Goal: Task Accomplishment & Management: Use online tool/utility

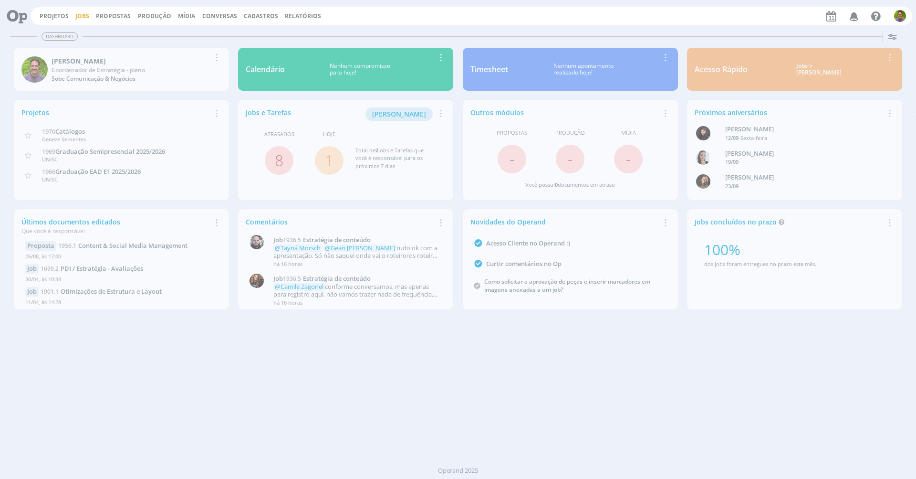
click at [83, 15] on link "Jobs" at bounding box center [82, 16] width 14 height 8
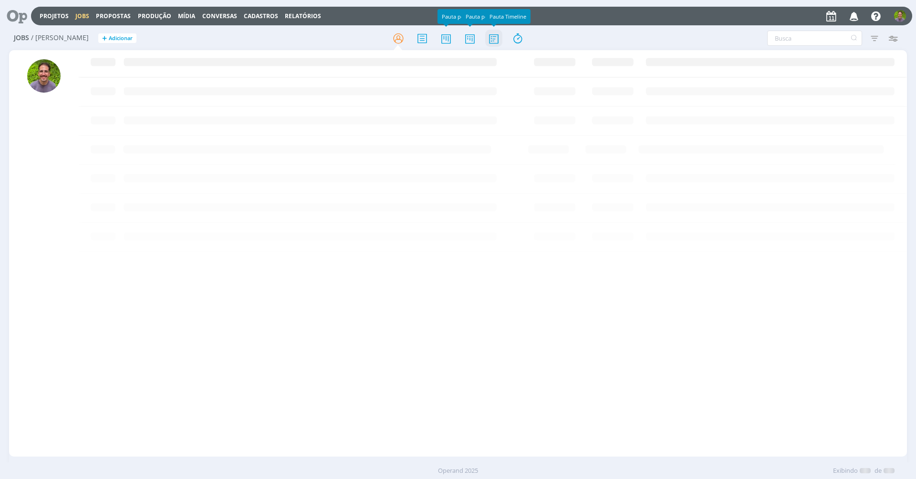
click at [493, 41] on icon at bounding box center [493, 38] width 17 height 19
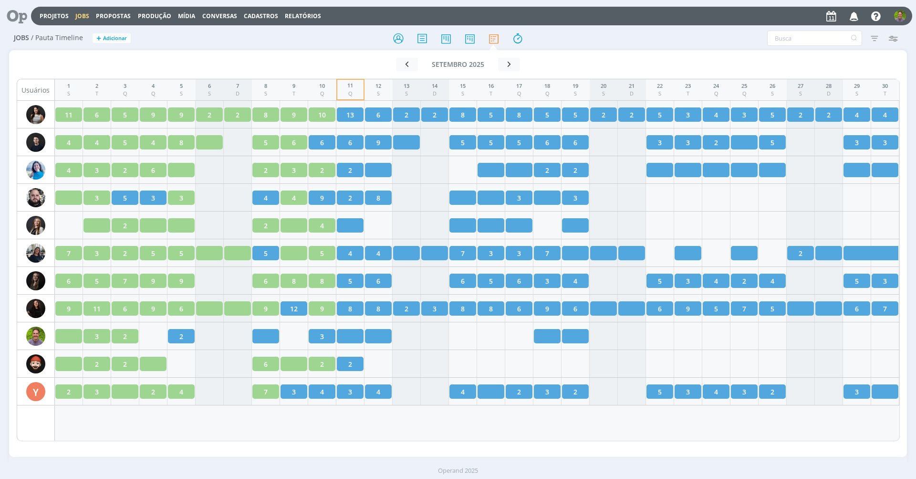
click at [341, 50] on div "Ir para mês atual [DATE] < 2025 > Janeiro Fevereiro Março Abril Maio Junho Julh…" at bounding box center [458, 247] width 898 height 395
click at [342, 45] on div at bounding box center [457, 38] width 299 height 17
click at [350, 46] on div at bounding box center [457, 38] width 299 height 17
click at [346, 43] on div at bounding box center [457, 38] width 299 height 17
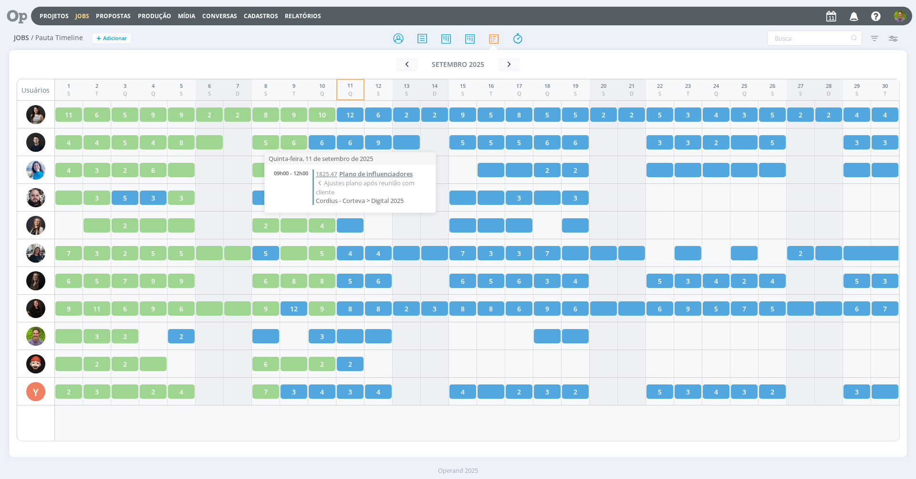
click at [351, 173] on span "Plano de influenciadores" at bounding box center [375, 173] width 73 height 9
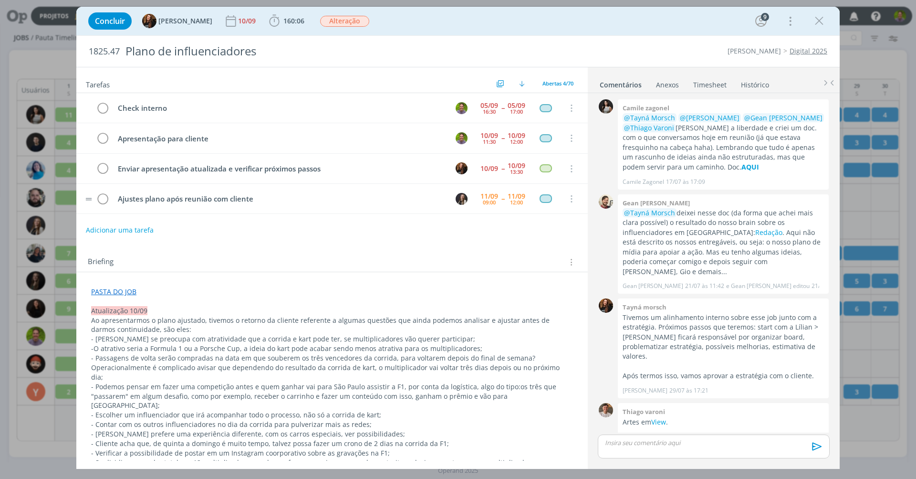
scroll to position [406, 0]
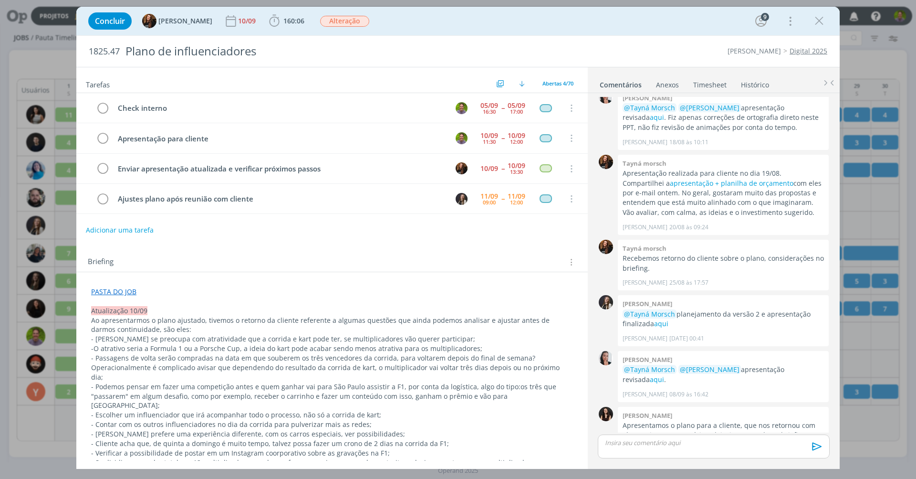
click at [315, 239] on div "Tarefas Usar Job de template Criar template a partir deste job Visualizar Templ…" at bounding box center [332, 263] width 512 height 393
click at [819, 25] on icon "dialog" at bounding box center [819, 21] width 14 height 14
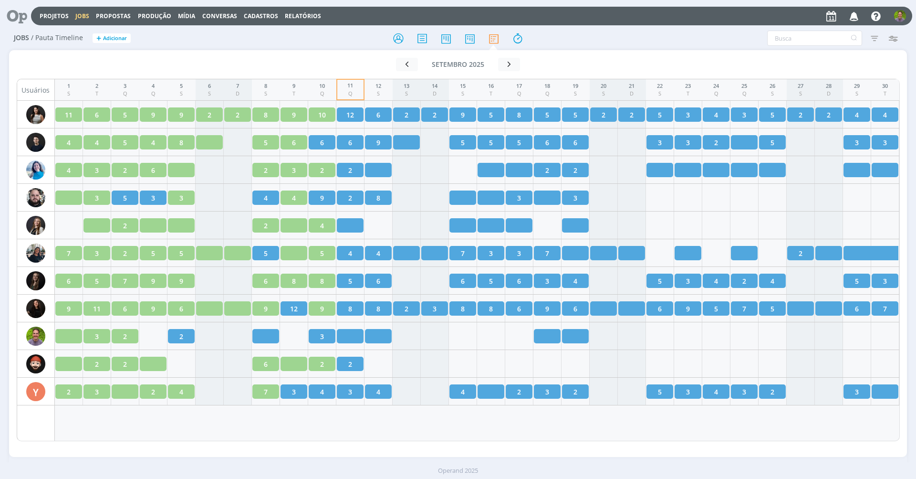
click at [285, 41] on h2 "Jobs / Pauta Timeline + Adicionar" at bounding box center [159, 37] width 290 height 20
click at [335, 34] on div at bounding box center [457, 38] width 299 height 17
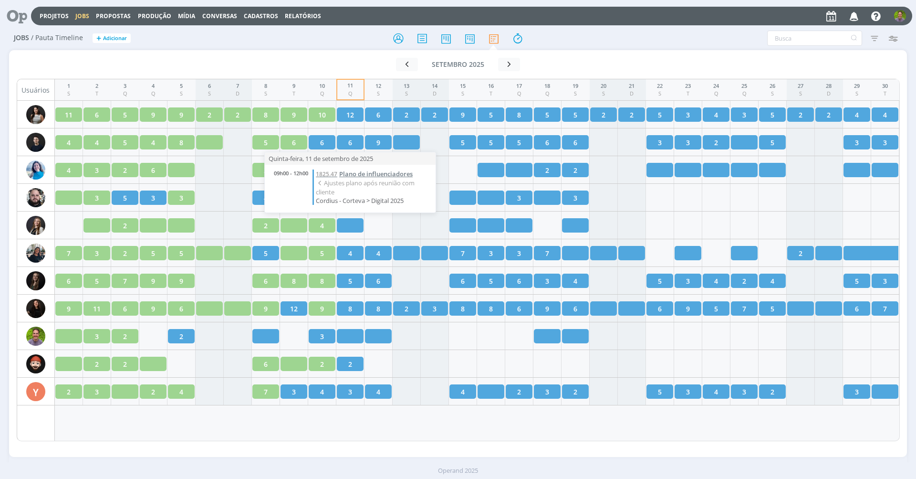
click at [353, 174] on span "Plano de influenciadores" at bounding box center [375, 173] width 73 height 9
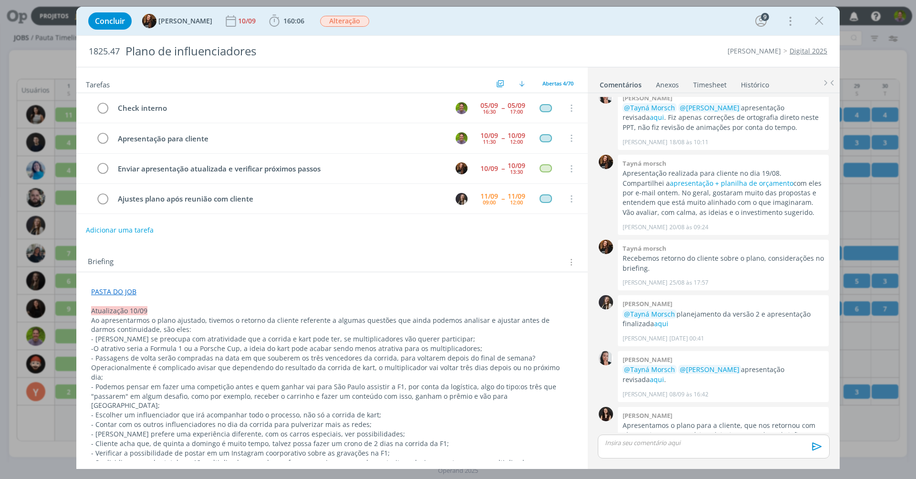
click at [321, 240] on div "Tarefas Usar Job de template Criar template a partir deste job Visualizar Templ…" at bounding box center [332, 263] width 512 height 393
click at [822, 21] on icon "dialog" at bounding box center [819, 21] width 14 height 14
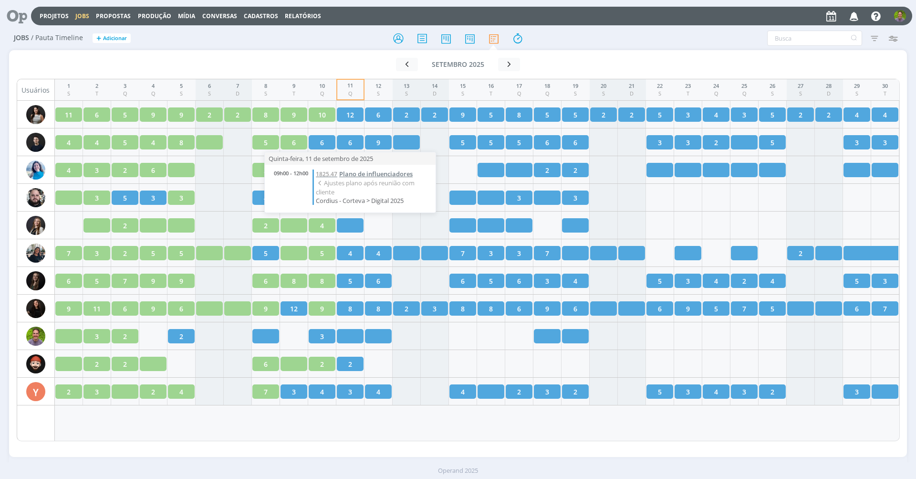
click at [359, 177] on span "Plano de influenciadores" at bounding box center [375, 173] width 73 height 9
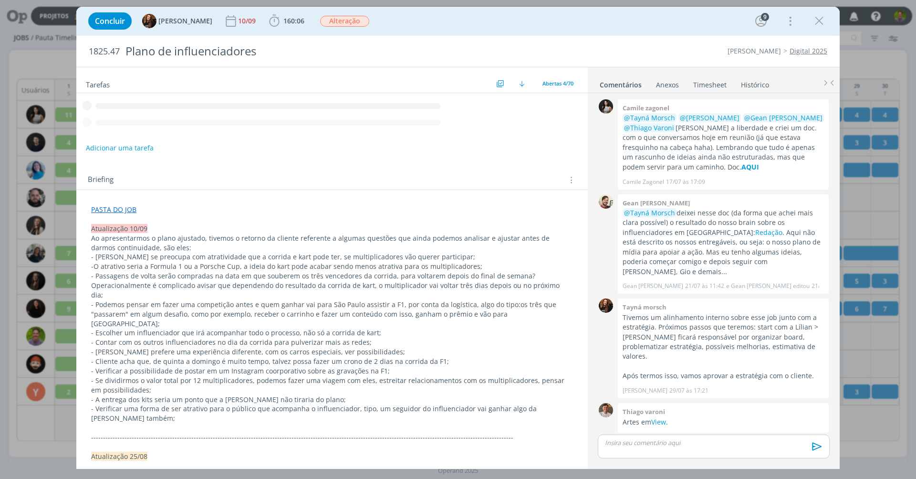
scroll to position [406, 0]
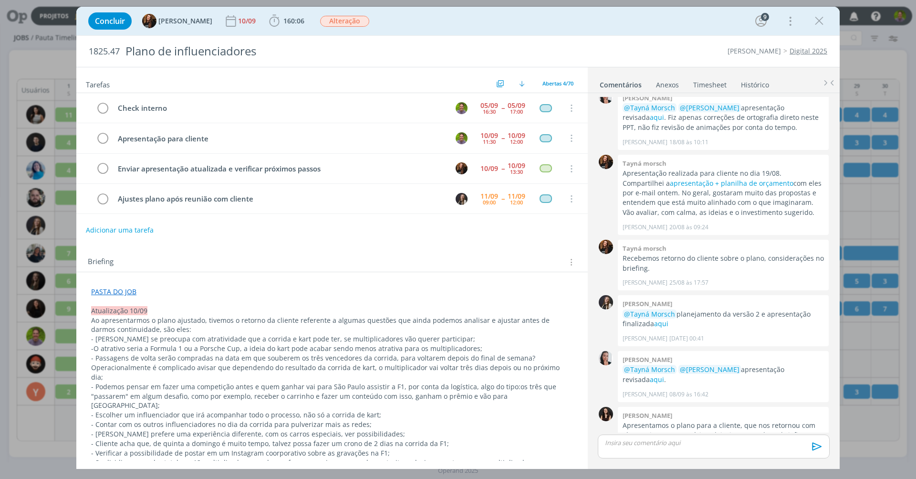
click at [423, 227] on div "Adicionar uma tarefa" at bounding box center [332, 229] width 512 height 17
click at [818, 19] on icon "dialog" at bounding box center [819, 21] width 14 height 14
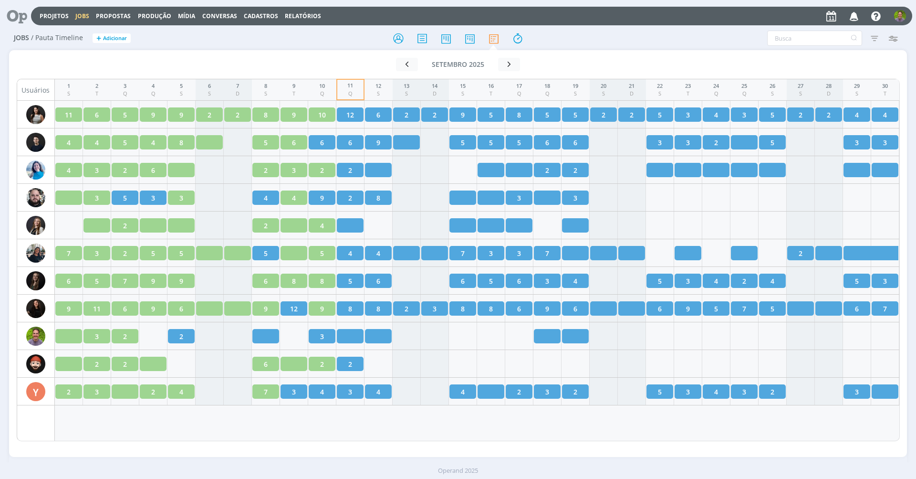
click at [333, 43] on div at bounding box center [457, 38] width 299 height 17
click at [343, 45] on div at bounding box center [457, 38] width 299 height 17
click at [327, 51] on div "Ir para mês atual [DATE] < 2025 > Janeiro Fevereiro Março Abril Maio Junho Julh…" at bounding box center [458, 247] width 898 height 395
click at [348, 45] on div at bounding box center [457, 38] width 299 height 17
click at [313, 49] on div "Jobs / Pauta Timeline + Adicionar Filtrar Filtrar [GEOGRAPHIC_DATA] Tipo Jobs e…" at bounding box center [458, 39] width 898 height 24
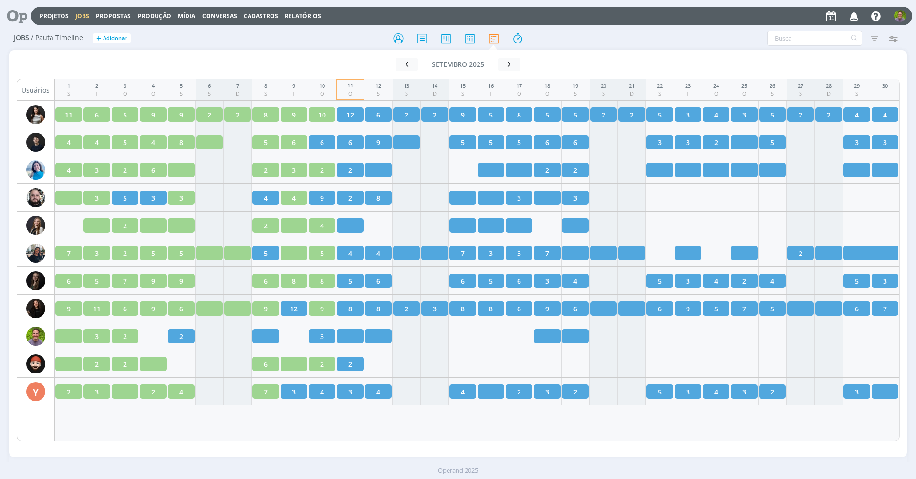
click at [21, 13] on icon at bounding box center [14, 16] width 20 height 19
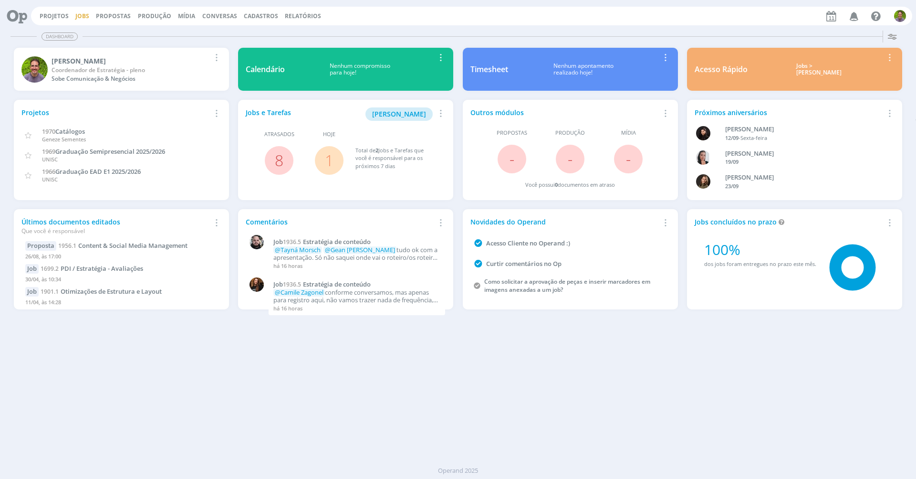
click at [81, 16] on link "Jobs" at bounding box center [82, 16] width 14 height 8
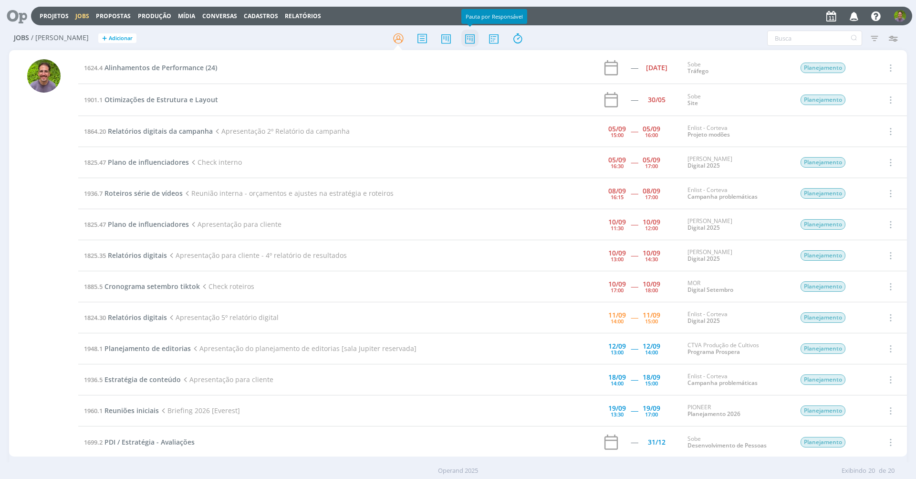
click at [472, 43] on icon at bounding box center [469, 38] width 17 height 19
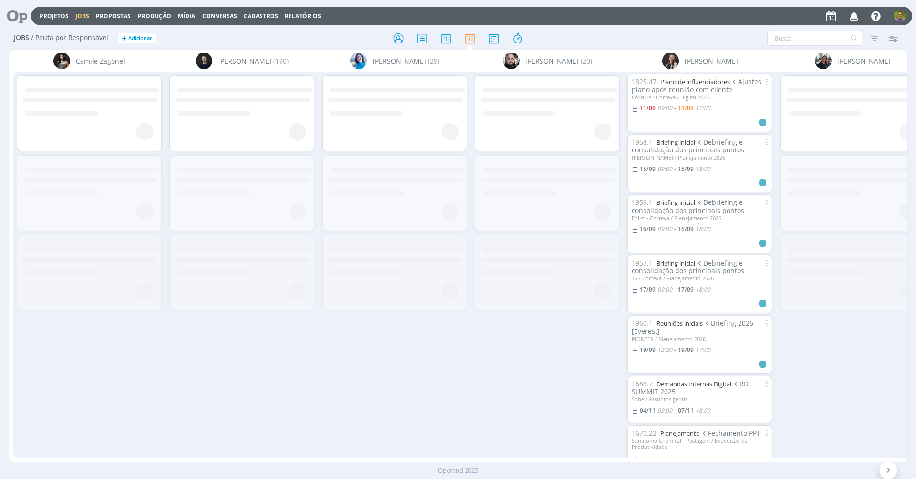
click at [312, 31] on div at bounding box center [457, 38] width 299 height 17
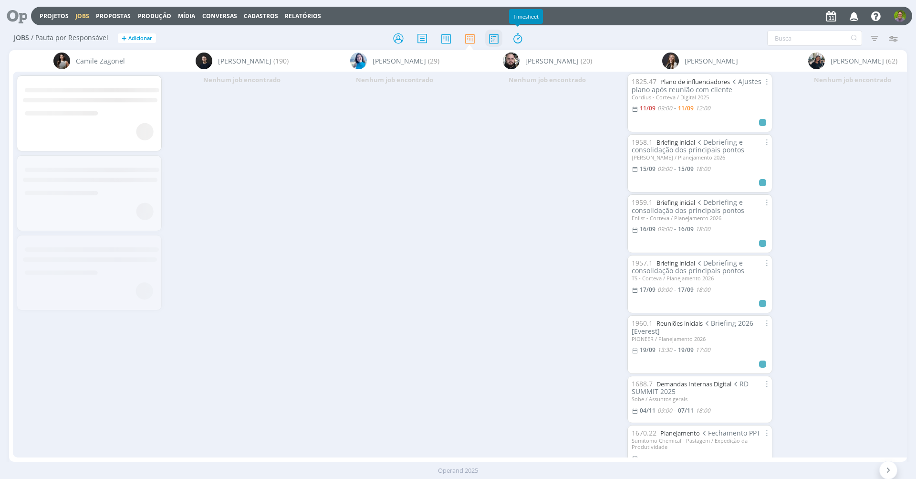
click at [498, 40] on icon at bounding box center [493, 38] width 17 height 19
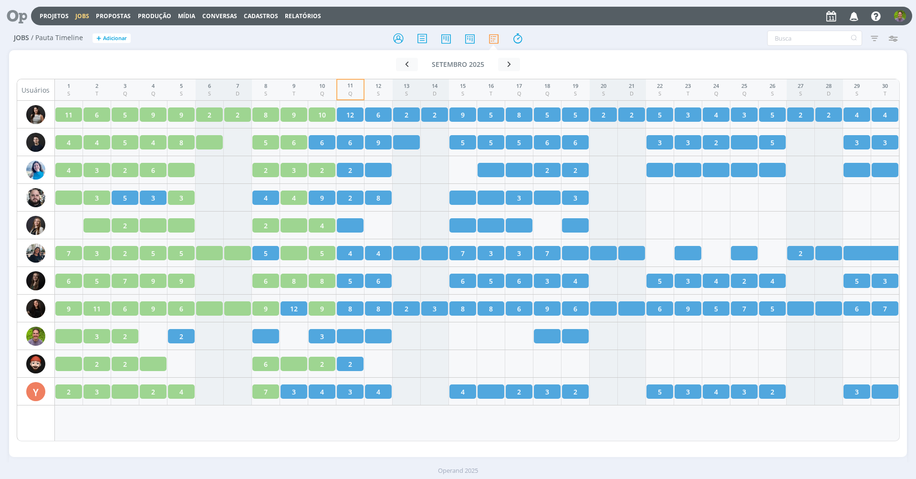
click at [313, 39] on div at bounding box center [457, 38] width 299 height 17
click at [297, 41] on h2 "Jobs / Pauta Timeline + Adicionar" at bounding box center [159, 37] width 290 height 20
